Goal: Task Accomplishment & Management: Use online tool/utility

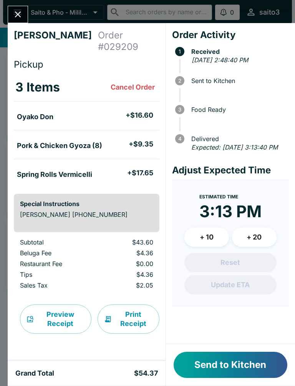
click at [237, 368] on button "Send to Kitchen" at bounding box center [231, 365] width 114 height 26
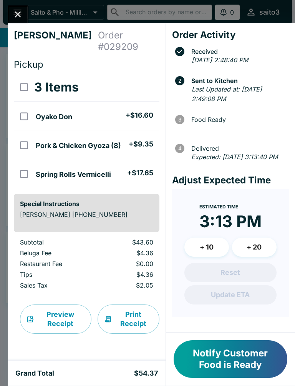
click at [251, 366] on button "Notify Customer Food is Ready" at bounding box center [231, 359] width 114 height 38
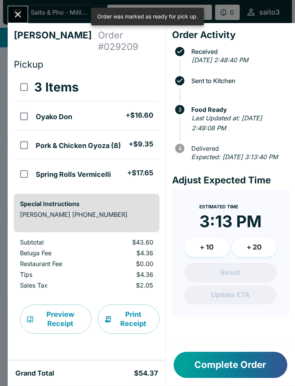
click at [18, 1] on div "[PERSON_NAME] Order # 029209 Pickup 3 Items Oyako Don + $16.60 Pork & Chicken G…" at bounding box center [147, 193] width 295 height 386
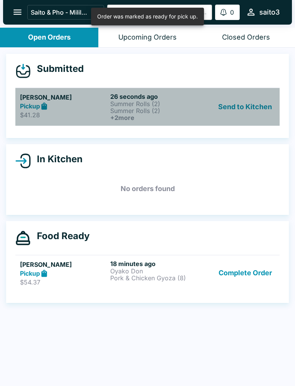
click at [126, 105] on p "Summer Rolls (2)" at bounding box center [153, 103] width 87 height 7
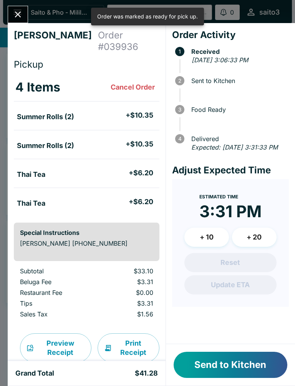
click at [249, 365] on button "Send to Kitchen" at bounding box center [231, 365] width 114 height 26
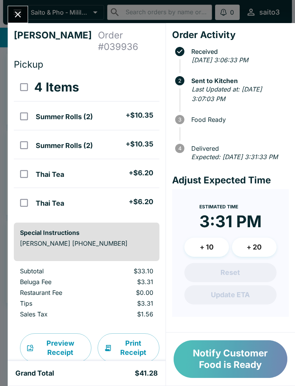
click at [262, 357] on button "Notify Customer Food is Ready" at bounding box center [231, 359] width 114 height 38
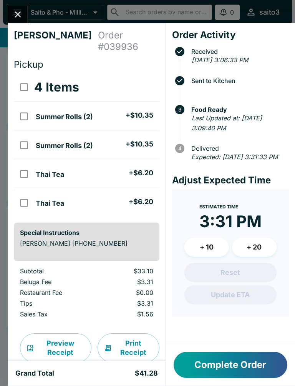
click at [235, 362] on button "Complete Order" at bounding box center [231, 365] width 114 height 26
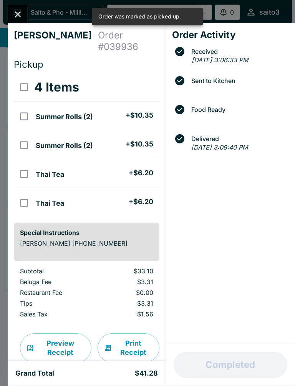
click at [23, 7] on button "Close" at bounding box center [18, 14] width 20 height 17
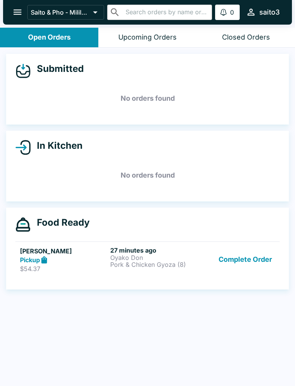
click at [67, 250] on h5 "[PERSON_NAME]" at bounding box center [63, 250] width 87 height 9
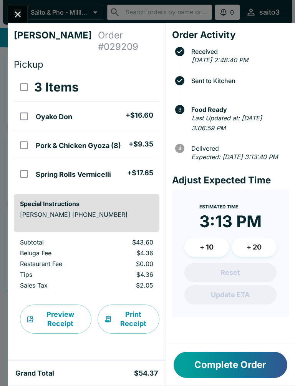
click at [240, 357] on button "Complete Order" at bounding box center [231, 365] width 114 height 26
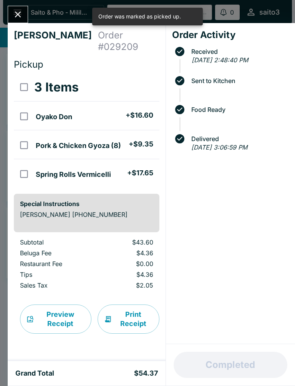
click at [15, 8] on button "Close" at bounding box center [18, 14] width 20 height 17
